Goal: Navigation & Orientation: Find specific page/section

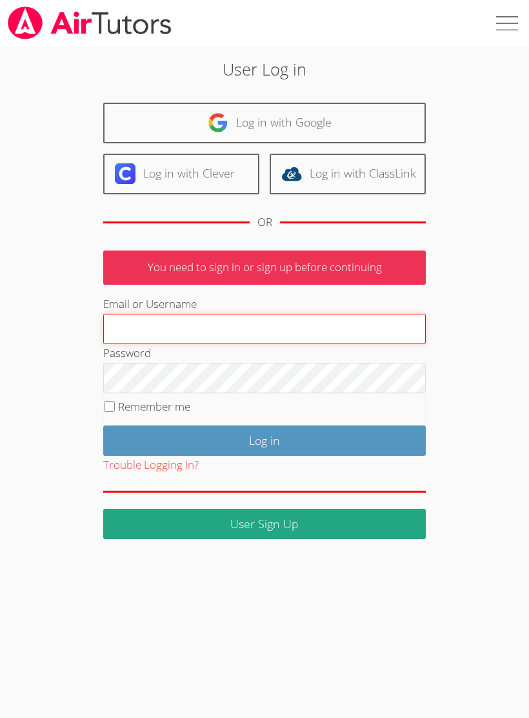
type input "michaelnk8432@gmail.com"
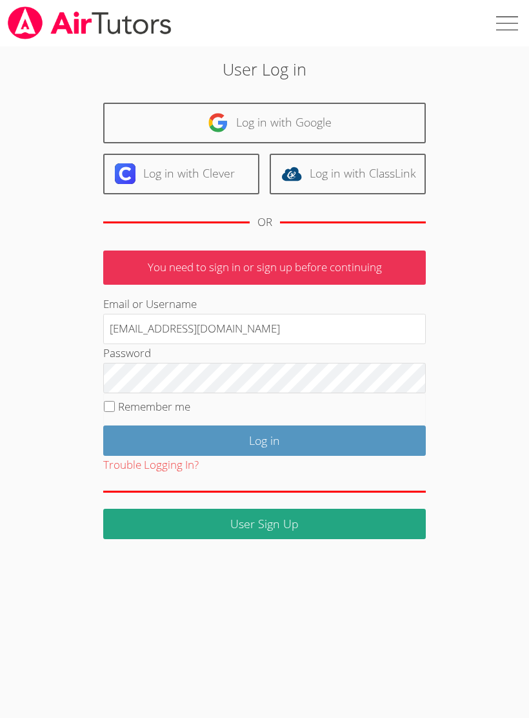
click at [265, 438] on input "Log in" at bounding box center [264, 440] width 323 height 30
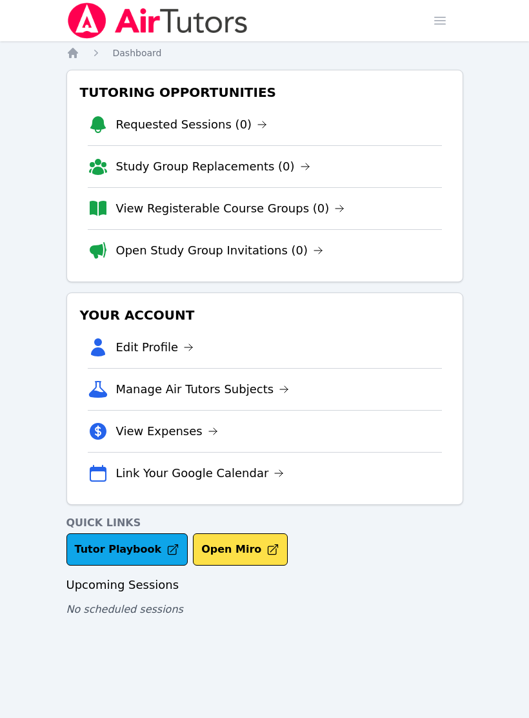
click at [145, 252] on link "Open Study Group Invitations (0)" at bounding box center [220, 250] width 208 height 18
click at [146, 207] on link "View Registerable Course Groups (0)" at bounding box center [230, 208] width 229 height 18
